Goal: Navigation & Orientation: Find specific page/section

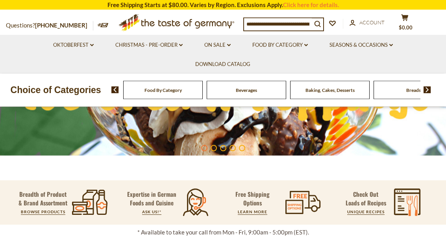
scroll to position [162, 0]
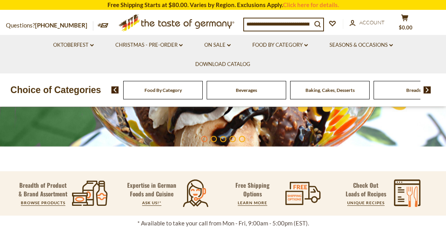
click at [82, 43] on link "Oktoberfest dropdown_arrow" at bounding box center [73, 45] width 41 height 9
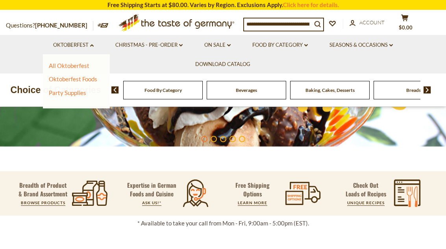
click at [68, 59] on div "All Oktoberfest Oktoberfest Foods Party Supplies" at bounding box center [76, 81] width 67 height 55
click at [81, 80] on link "Oktoberfest Foods" at bounding box center [73, 79] width 48 height 7
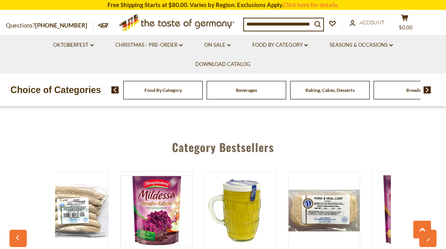
scroll to position [0, 116]
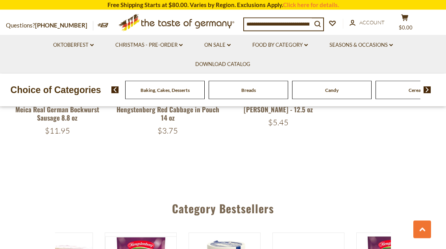
scroll to position [1321, 0]
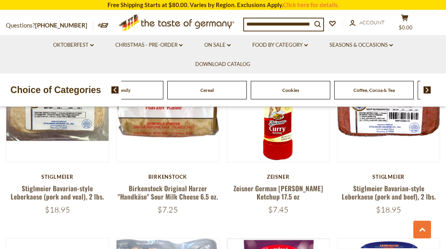
scroll to position [322, 0]
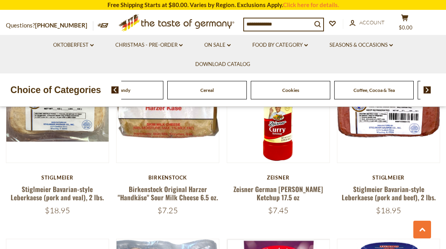
click at [189, 22] on icon ".st0{fill:#EDD300;} .st1{fill:#D33E21;}" at bounding box center [176, 23] width 133 height 24
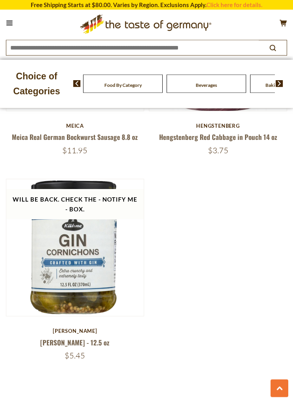
scroll to position [2701, 0]
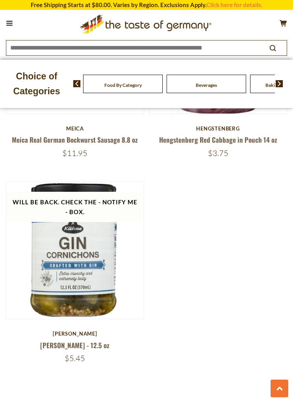
click at [6, 27] on button at bounding box center [9, 23] width 11 height 11
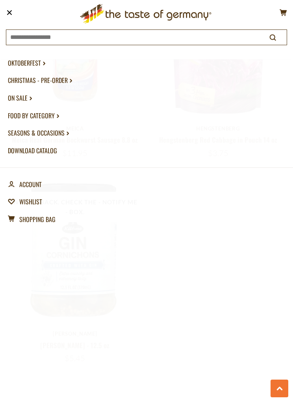
click at [20, 62] on link "Oktoberfest dropdown_arrow" at bounding box center [146, 63] width 277 height 18
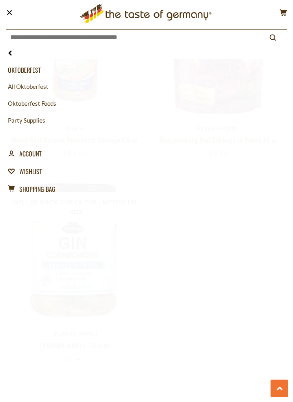
click at [39, 103] on link "Oktoberfest Foods" at bounding box center [146, 103] width 277 height 17
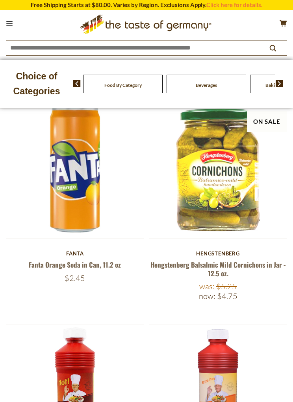
click at [6, 23] on icon at bounding box center [9, 23] width 6 height 1
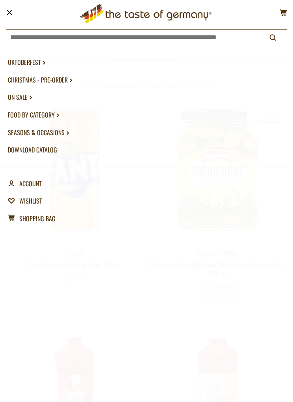
click at [35, 76] on link "Christmas - PRE-ORDER dropdown_arrow" at bounding box center [146, 80] width 277 height 18
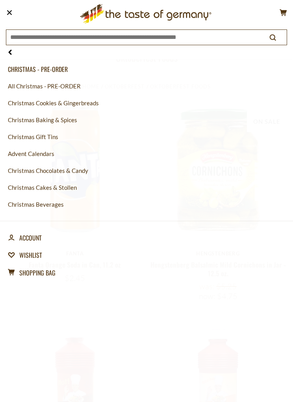
click at [49, 99] on link "Christmas Cookies & Gingerbreads" at bounding box center [146, 103] width 277 height 17
